Goal: Information Seeking & Learning: Stay updated

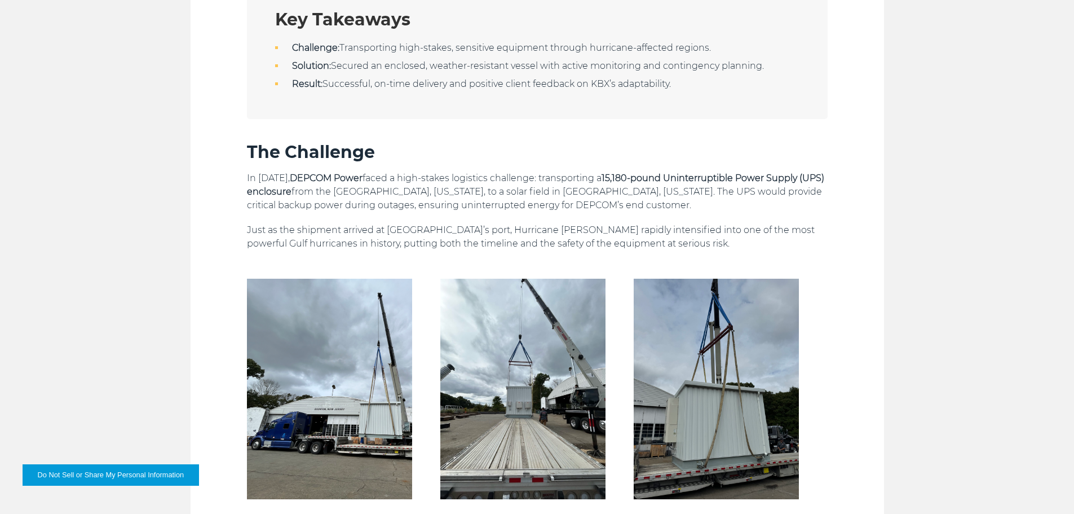
scroll to position [677, 0]
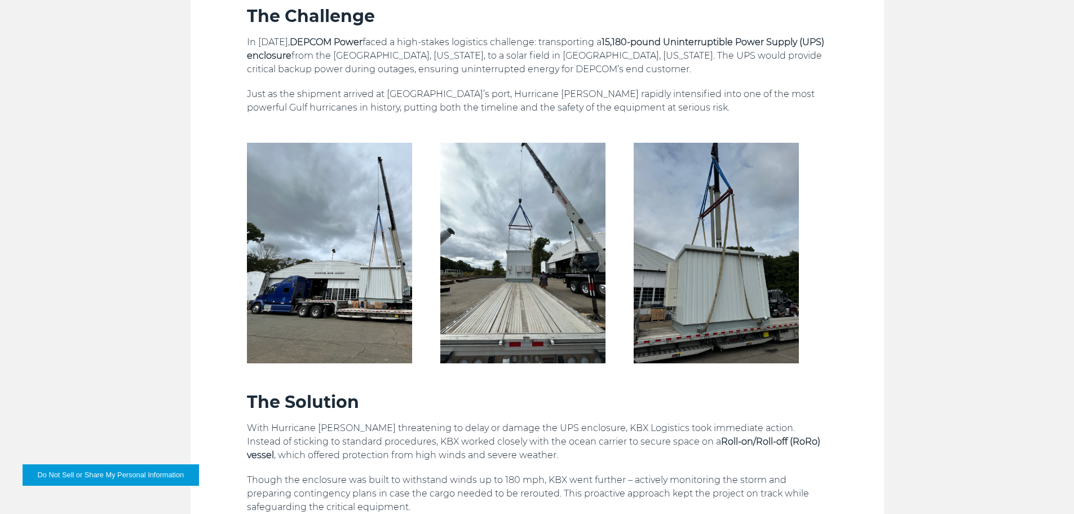
click at [499, 439] on p "With Hurricane [PERSON_NAME] threatening to delay or damage the UPS enclosure, …" at bounding box center [537, 441] width 581 height 41
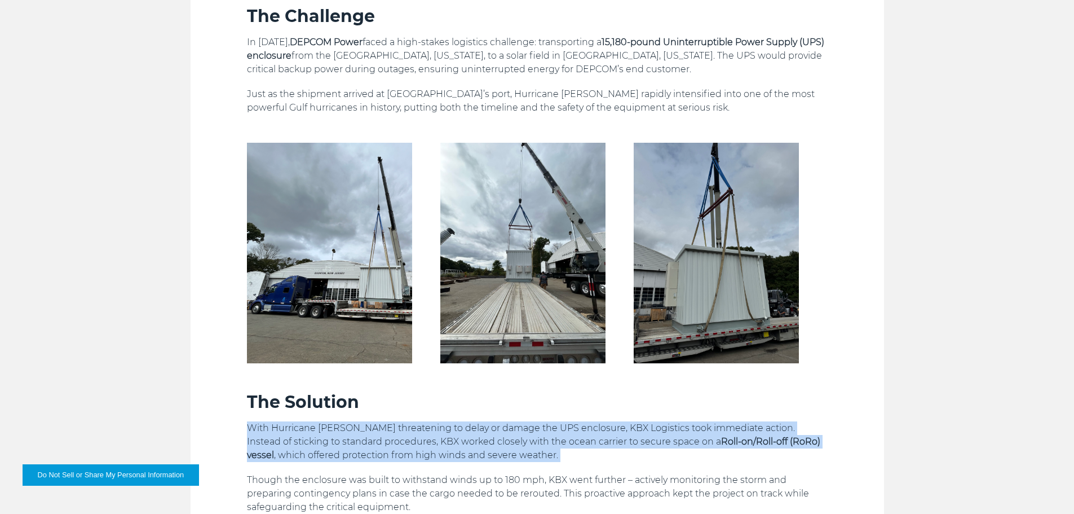
click at [499, 439] on p "With Hurricane [PERSON_NAME] threatening to delay or damage the UPS enclosure, …" at bounding box center [537, 441] width 581 height 41
click at [547, 434] on p "With Hurricane [PERSON_NAME] threatening to delay or damage the UPS enclosure, …" at bounding box center [537, 441] width 581 height 41
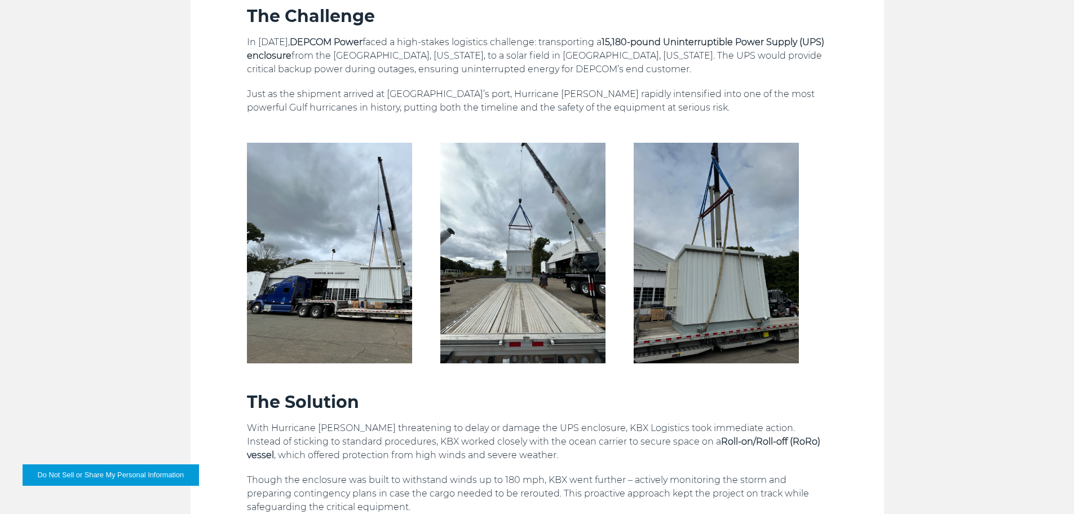
click at [514, 431] on p "With Hurricane [PERSON_NAME] threatening to delay or damage the UPS enclosure, …" at bounding box center [537, 441] width 581 height 41
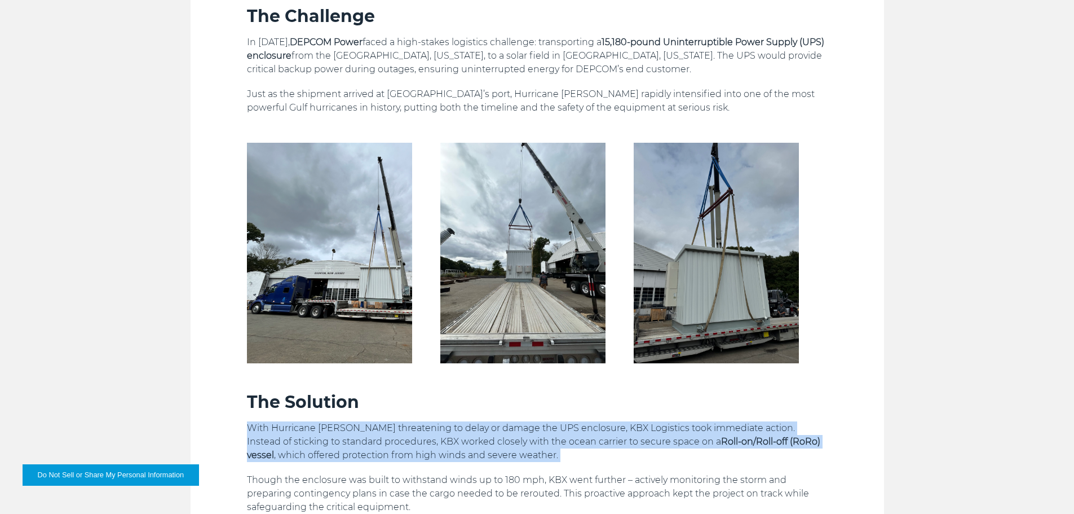
click at [514, 431] on p "With Hurricane [PERSON_NAME] threatening to delay or damage the UPS enclosure, …" at bounding box center [537, 441] width 581 height 41
click at [560, 431] on p "With Hurricane [PERSON_NAME] threatening to delay or damage the UPS enclosure, …" at bounding box center [537, 441] width 581 height 41
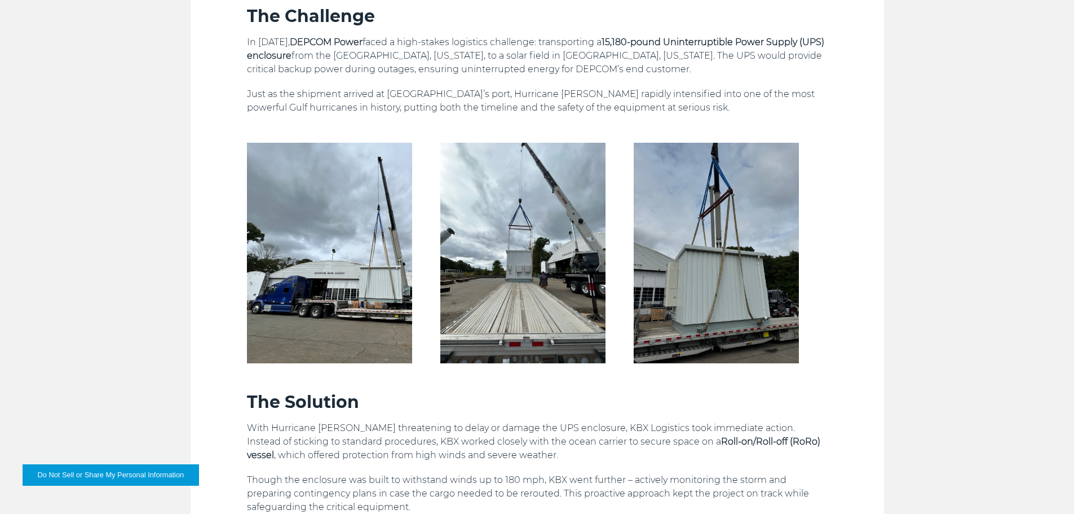
click at [683, 440] on strong "Roll-on/Roll-off (RoRo) vessel" at bounding box center [534, 448] width 574 height 24
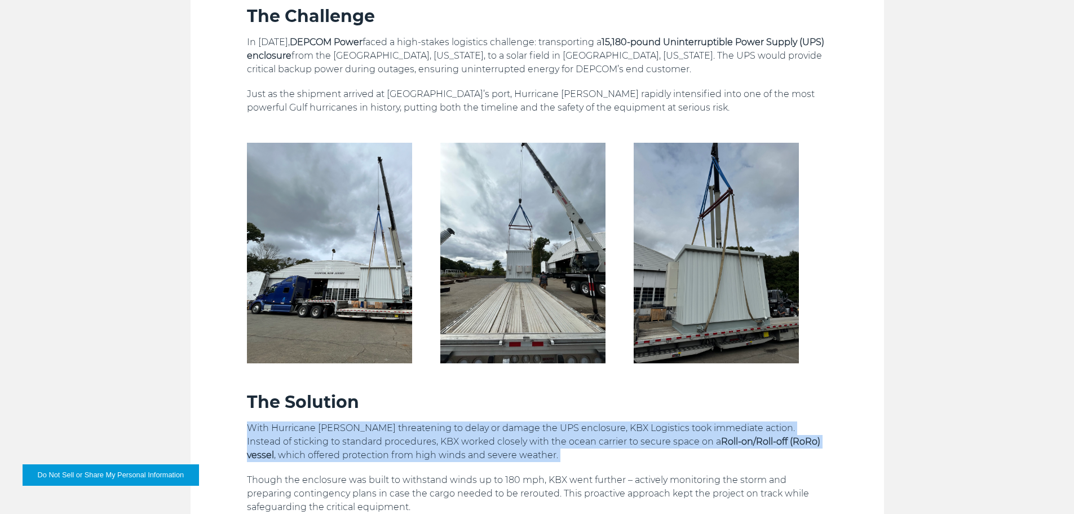
click at [683, 440] on strong "Roll-on/Roll-off (RoRo) vessel" at bounding box center [534, 448] width 574 height 24
click at [571, 440] on p "With Hurricane [PERSON_NAME] threatening to delay or damage the UPS enclosure, …" at bounding box center [537, 441] width 581 height 41
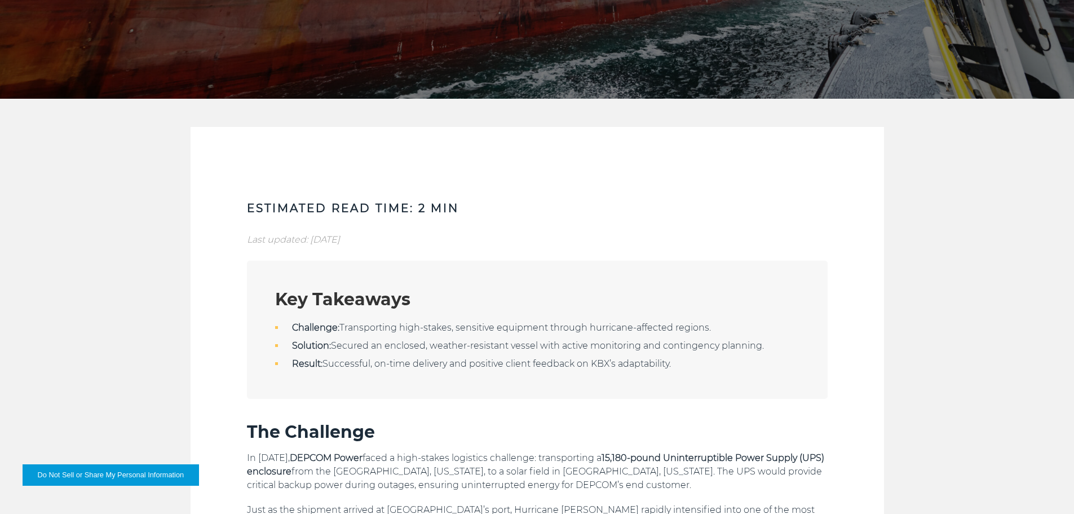
scroll to position [163, 0]
